Goal: Task Accomplishment & Management: Complete application form

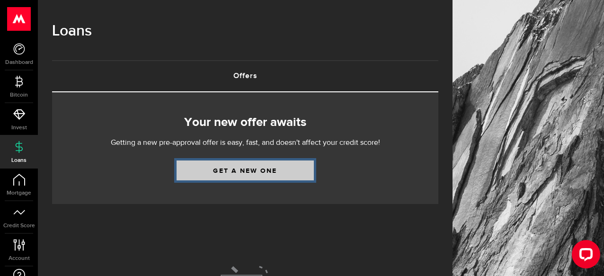
click at [228, 177] on link "Get a new one" at bounding box center [245, 170] width 137 height 20
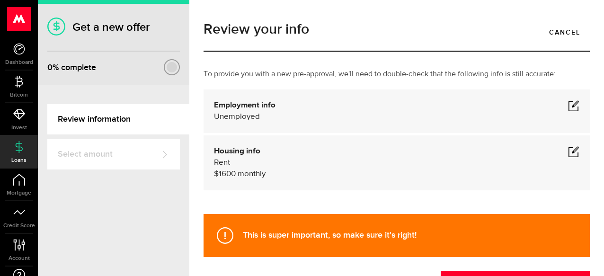
click at [133, 154] on link "Select amount" at bounding box center [113, 154] width 133 height 30
click at [141, 112] on link "Review information" at bounding box center [118, 119] width 142 height 30
click at [174, 70] on div at bounding box center [172, 67] width 10 height 10
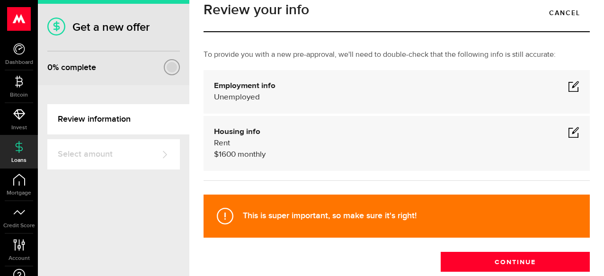
scroll to position [21, 0]
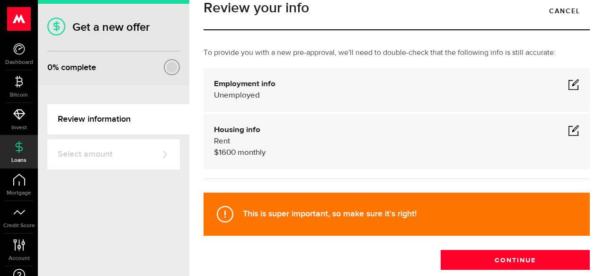
click at [272, 93] on div "Unemployed" at bounding box center [396, 95] width 365 height 11
click at [565, 88] on div "Employment info Employed Hourly , (on maternity leave) undefined annually undef…" at bounding box center [396, 90] width 365 height 23
click at [571, 88] on span at bounding box center [573, 84] width 11 height 11
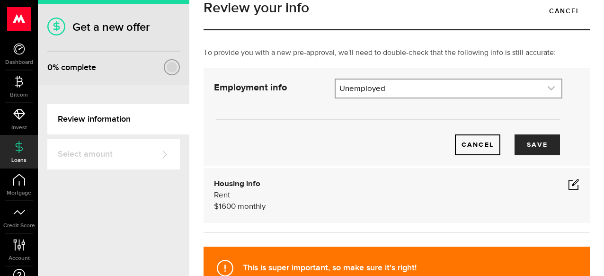
click at [516, 94] on link "expand select" at bounding box center [449, 89] width 226 height 18
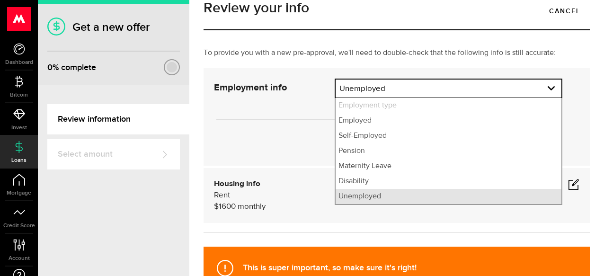
click at [401, 196] on li "Unemployed" at bounding box center [449, 196] width 226 height 15
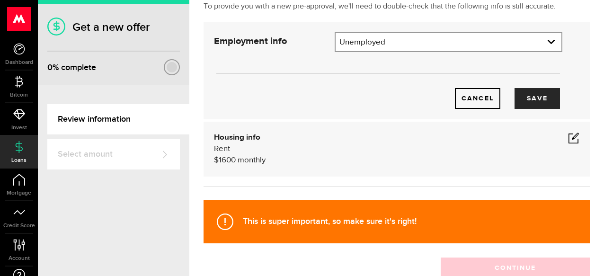
scroll to position [69, 0]
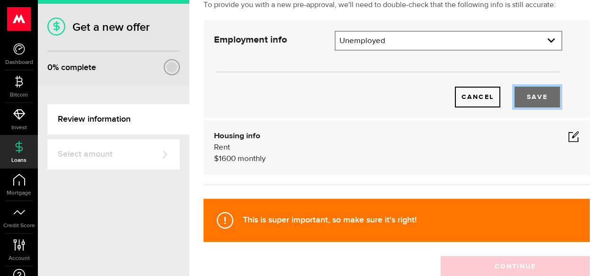
click at [542, 97] on button "Save" at bounding box center [536, 97] width 45 height 21
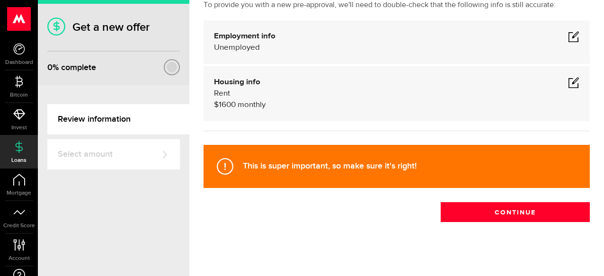
click at [572, 85] on span at bounding box center [573, 82] width 11 height 11
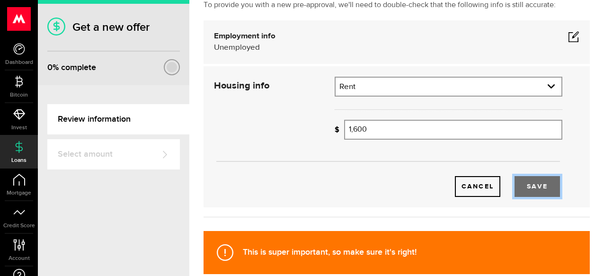
click at [544, 194] on button "Save" at bounding box center [536, 186] width 45 height 21
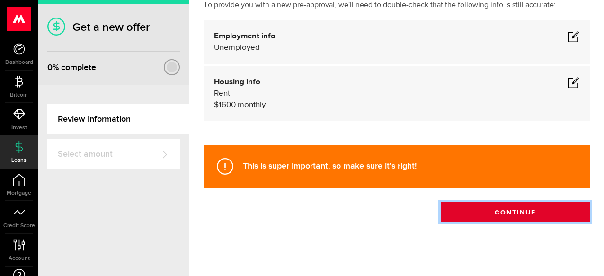
click at [514, 216] on button "Continue" at bounding box center [515, 212] width 149 height 20
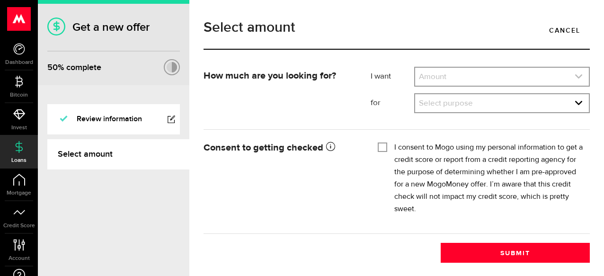
click at [496, 84] on link "expand select" at bounding box center [502, 77] width 174 height 18
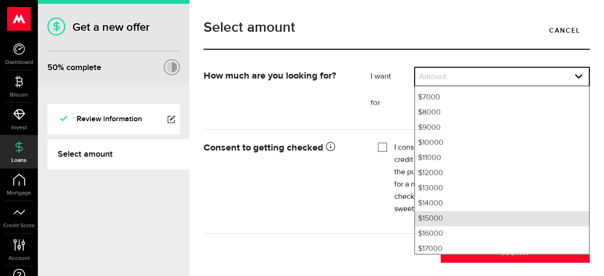
scroll to position [114, 0]
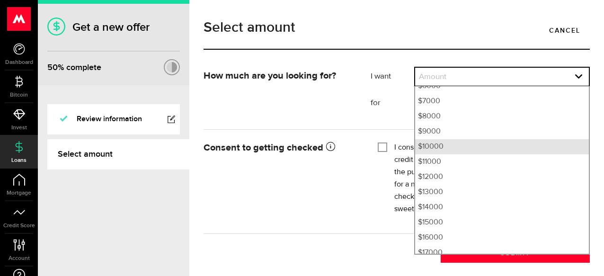
click at [480, 151] on li "$10000" at bounding box center [502, 146] width 174 height 15
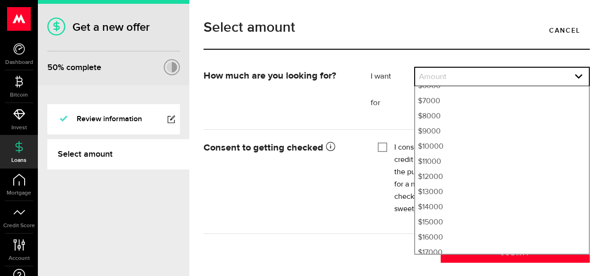
select select "10000"
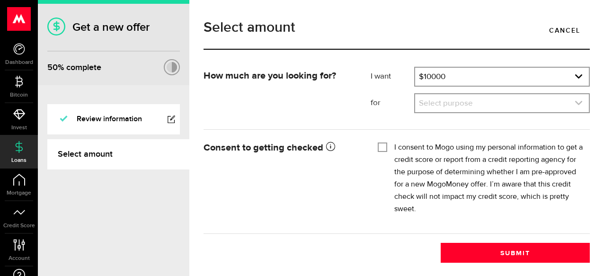
click at [477, 102] on link "expand select" at bounding box center [502, 103] width 174 height 18
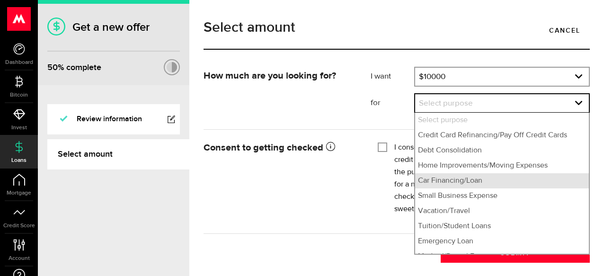
click at [473, 188] on li "Car Financing/Loan" at bounding box center [502, 180] width 174 height 15
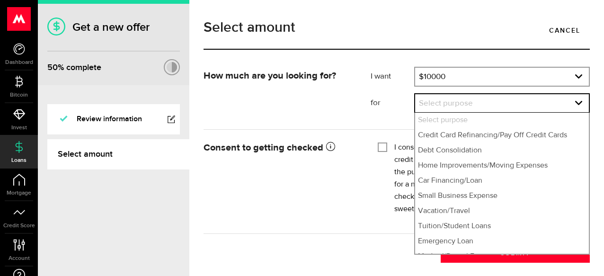
select select "Car Financing/Loan"
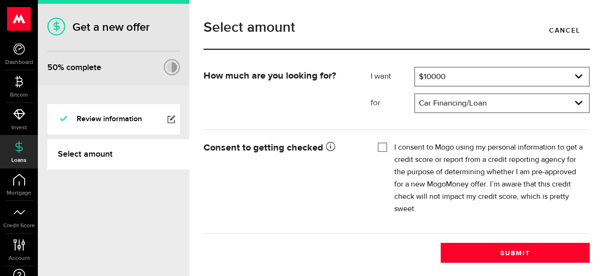
scroll to position [2, 0]
click at [387, 147] on div "I consent to Mogo using my personal information to get a credit score or report…" at bounding box center [480, 179] width 205 height 74
click at [386, 147] on input "I consent to Mogo using my personal information to get a credit score or report…" at bounding box center [382, 146] width 9 height 9
checkbox input "true"
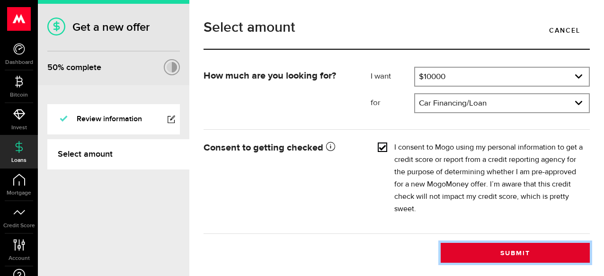
click at [509, 251] on button "Submit" at bounding box center [515, 253] width 149 height 20
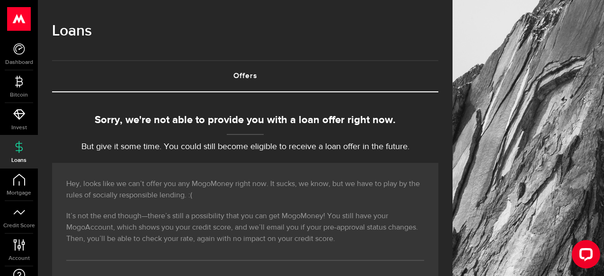
click at [19, 27] on use at bounding box center [19, 19] width 23 height 24
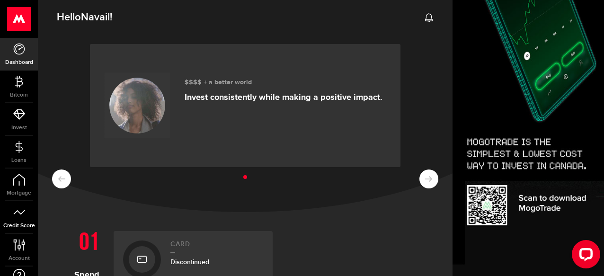
click at [23, 228] on span "Credit Score" at bounding box center [19, 226] width 38 height 6
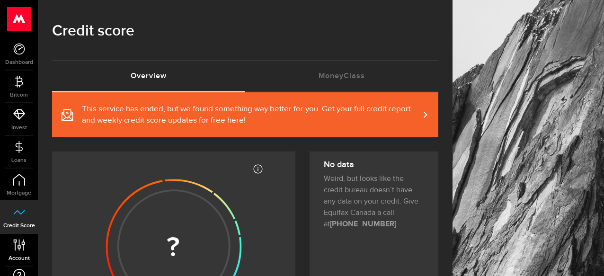
scroll to position [56, 0]
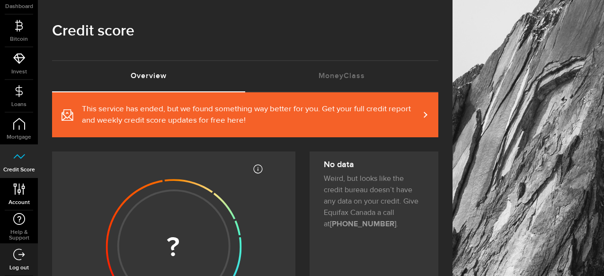
click at [22, 188] on use at bounding box center [18, 188] width 11 height 11
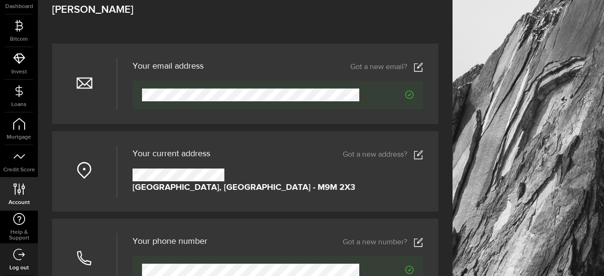
scroll to position [61, 0]
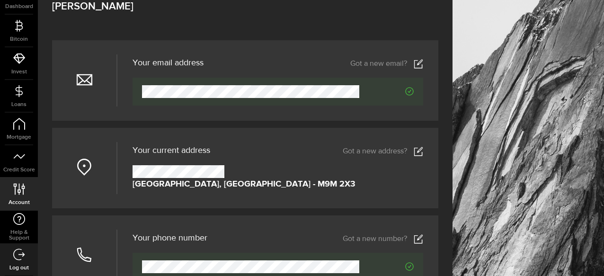
click at [414, 150] on icon at bounding box center [418, 151] width 9 height 9
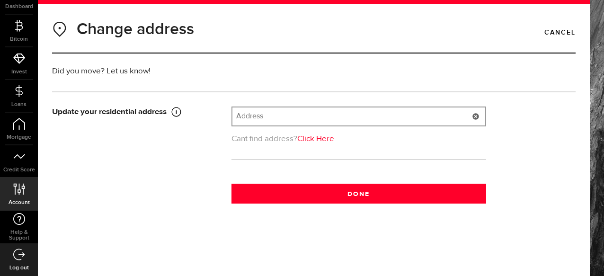
click at [338, 115] on input "text" at bounding box center [358, 116] width 253 height 18
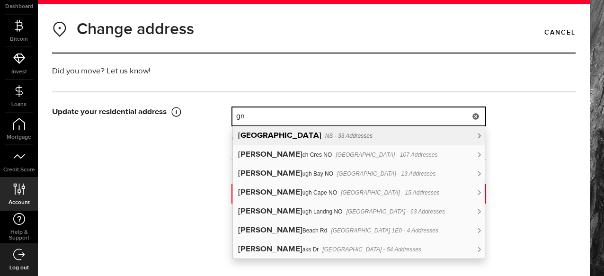
type input "g"
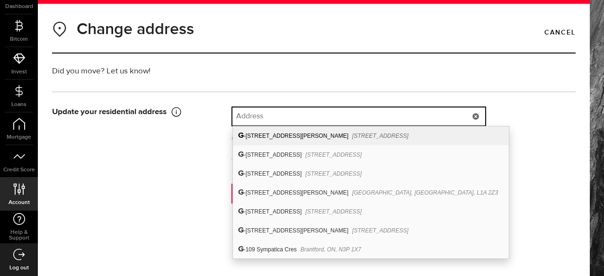
type input "2"
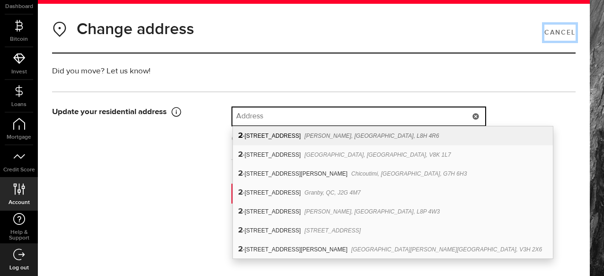
click at [559, 29] on link "Cancel" at bounding box center [559, 33] width 31 height 16
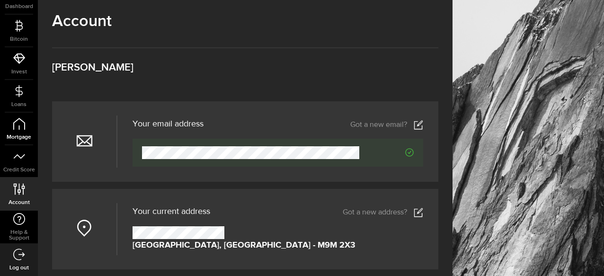
click at [25, 139] on span "Mortgage" at bounding box center [19, 137] width 38 height 6
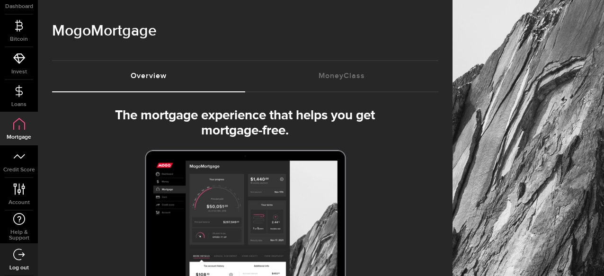
select select "3knYdhfXw4iYoq2m0WGQES"
click at [20, 36] on span "Bitcoin" at bounding box center [19, 39] width 38 height 6
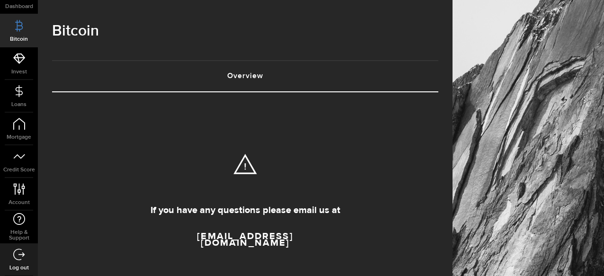
click at [9, 260] on link "Log out" at bounding box center [19, 259] width 38 height 32
